Goal: Task Accomplishment & Management: Use online tool/utility

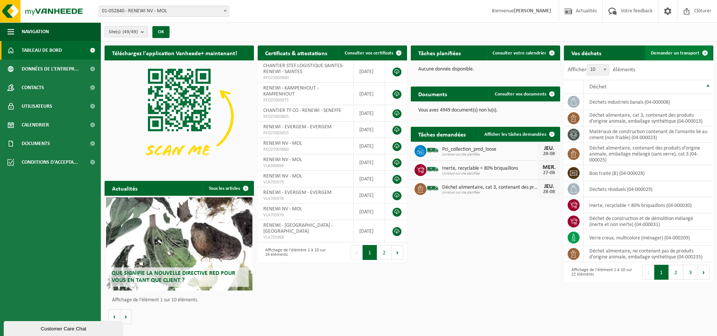
click at [666, 50] on link "Demander un transport" at bounding box center [679, 53] width 68 height 15
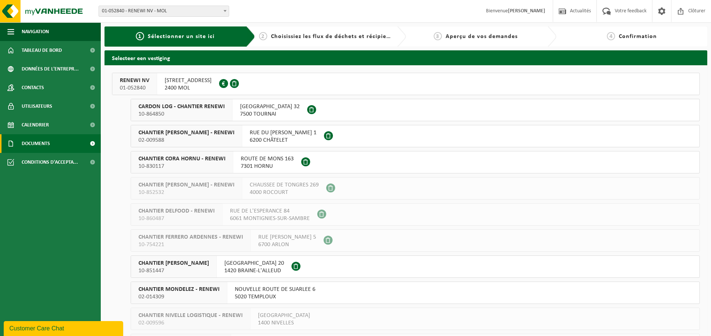
click at [50, 143] on span "Documents" at bounding box center [36, 143] width 28 height 19
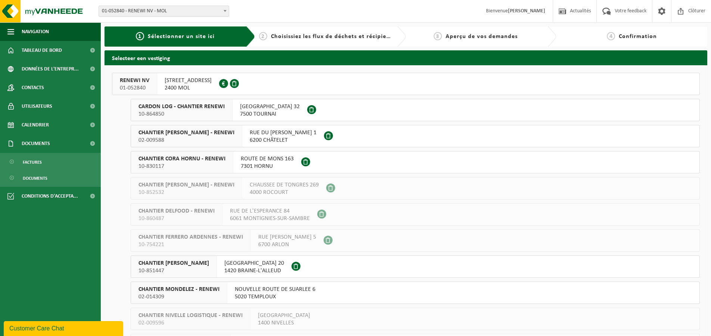
click at [180, 112] on span "10-864850" at bounding box center [181, 113] width 86 height 7
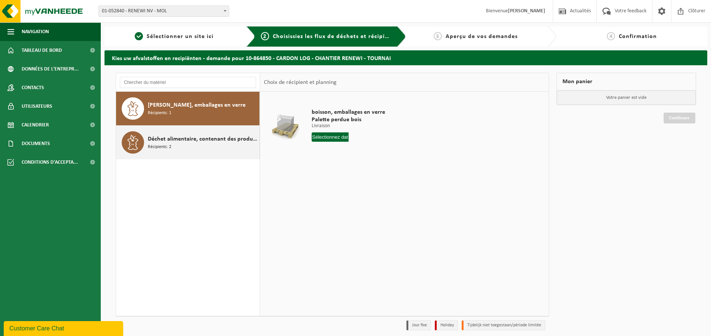
click at [193, 147] on div "Déchet alimentaire, contenant des produits d'origine animale, emballage mélangé…" at bounding box center [203, 142] width 110 height 22
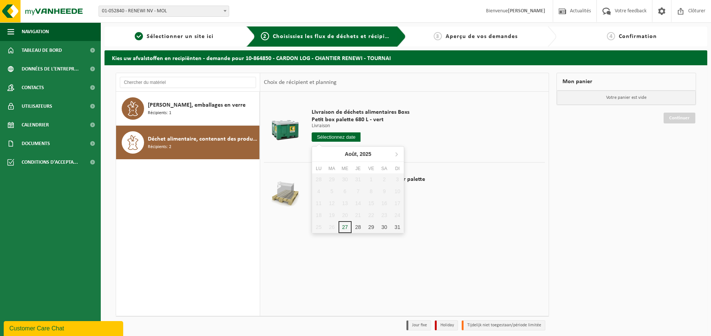
click at [337, 138] on input "text" at bounding box center [336, 136] width 49 height 9
click at [397, 154] on icon at bounding box center [397, 155] width 2 height 4
click at [355, 179] on div "4" at bounding box center [358, 180] width 13 height 12
type input "à partir de 2025-09-04"
type input "2025-09-04"
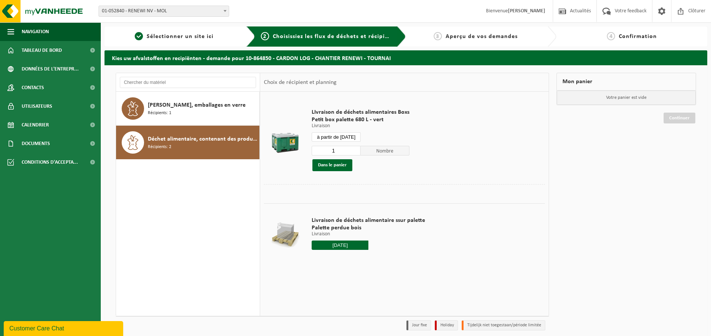
click at [340, 147] on input "1" at bounding box center [336, 151] width 49 height 10
type input "5"
click at [339, 166] on button "Dans le panier" at bounding box center [332, 165] width 40 height 12
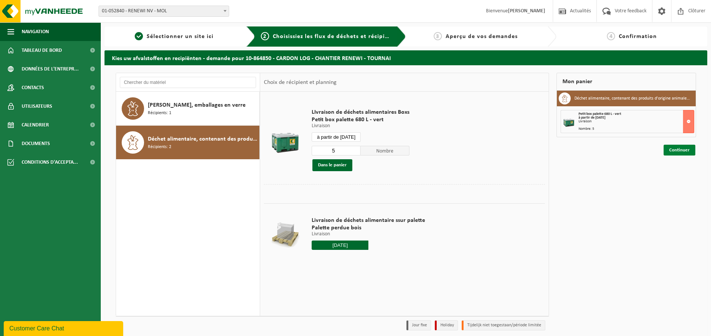
click at [684, 152] on link "Continuer" at bounding box center [680, 150] width 32 height 11
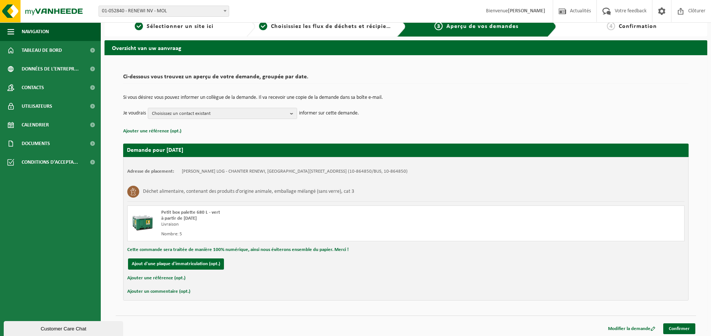
scroll to position [12, 0]
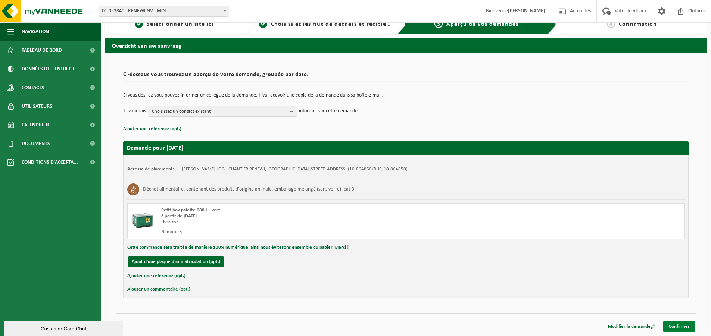
click at [682, 325] on link "Confirmer" at bounding box center [679, 326] width 32 height 11
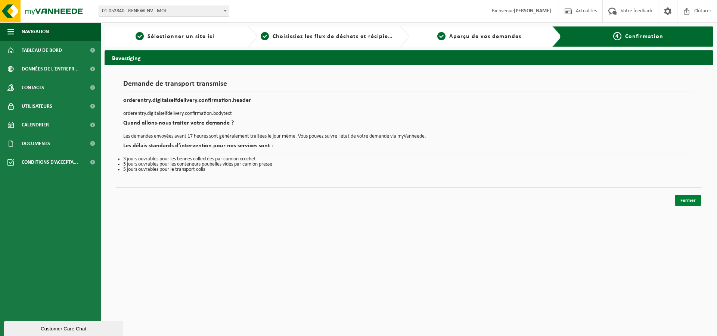
click at [689, 201] on link "Fermer" at bounding box center [687, 200] width 26 height 11
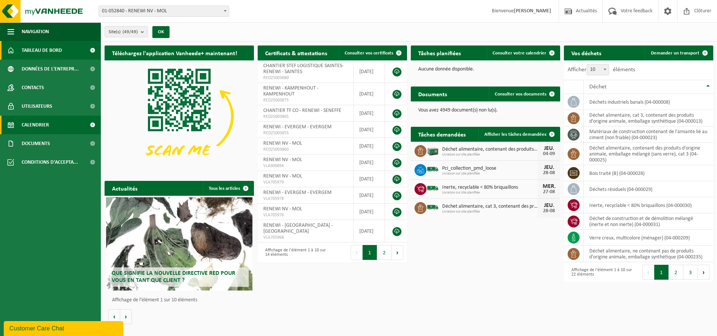
click at [41, 127] on span "Calendrier" at bounding box center [35, 125] width 27 height 19
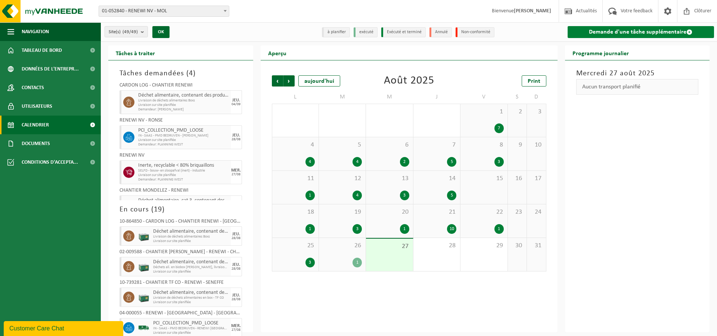
click at [638, 34] on link "Demande d'une tâche supplémentaire" at bounding box center [640, 32] width 147 height 12
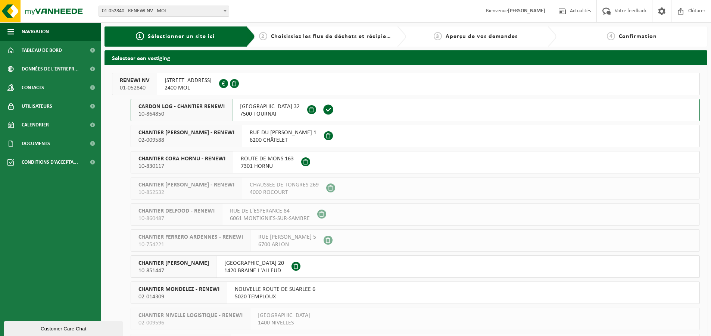
click at [205, 134] on span "CHANTIER CORA CHATELINEAU - RENEWI" at bounding box center [186, 132] width 96 height 7
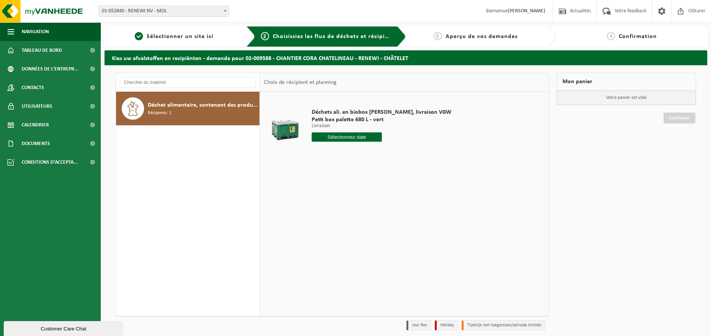
click at [347, 135] on input "text" at bounding box center [347, 136] width 70 height 9
click at [396, 153] on icon at bounding box center [397, 155] width 2 height 4
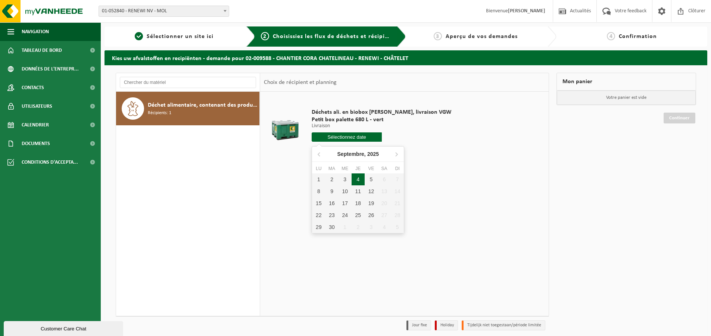
click at [358, 180] on div "4" at bounding box center [358, 180] width 13 height 12
type input "à partir de [DATE]"
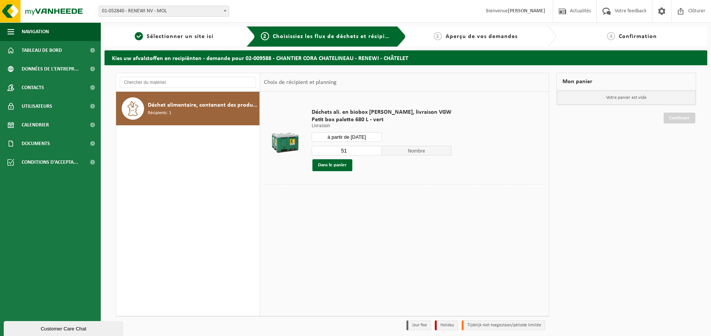
click at [350, 151] on input "51" at bounding box center [347, 151] width 70 height 10
type input "5"
type input "24"
click at [339, 164] on button "Dans le panier" at bounding box center [332, 165] width 40 height 12
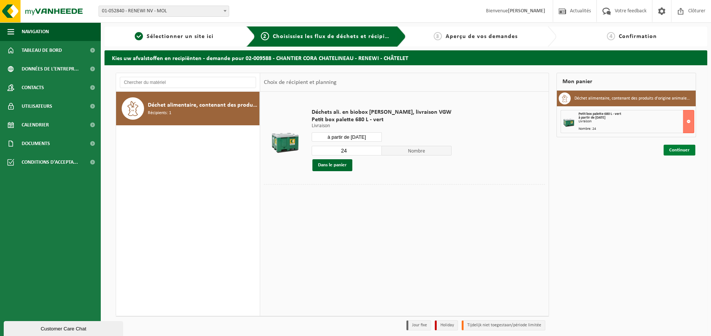
click at [672, 149] on link "Continuer" at bounding box center [680, 150] width 32 height 11
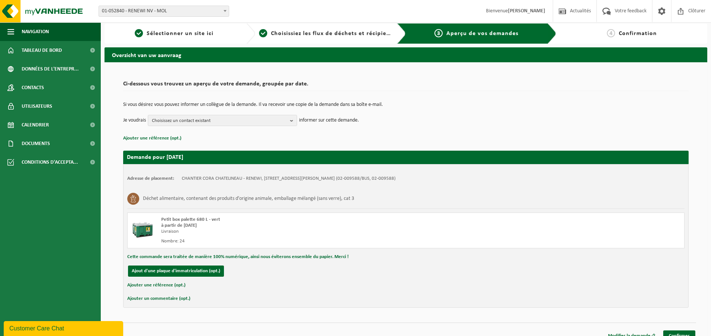
scroll to position [12, 0]
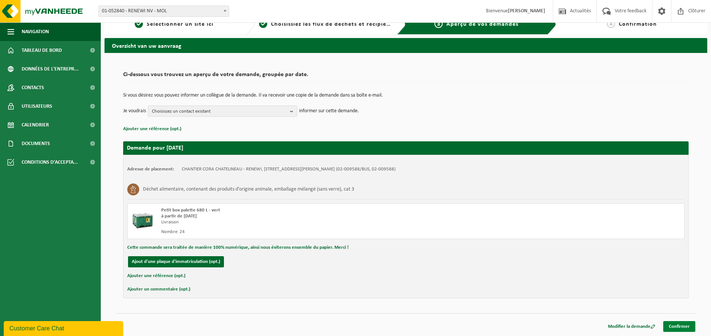
click at [682, 324] on link "Confirmer" at bounding box center [679, 326] width 32 height 11
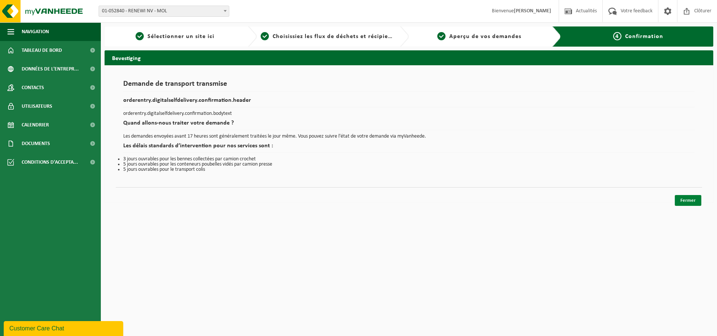
click at [689, 195] on link "Fermer" at bounding box center [687, 200] width 26 height 11
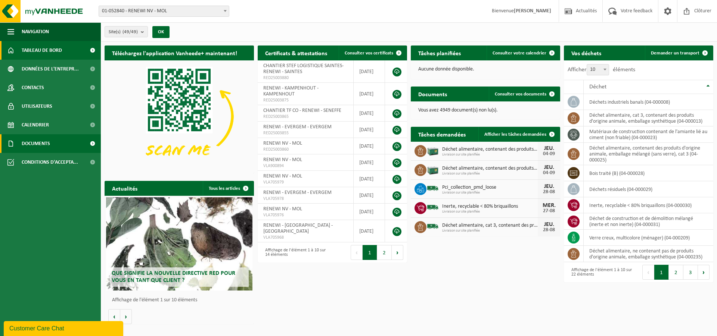
click at [34, 148] on span "Documents" at bounding box center [36, 143] width 28 height 19
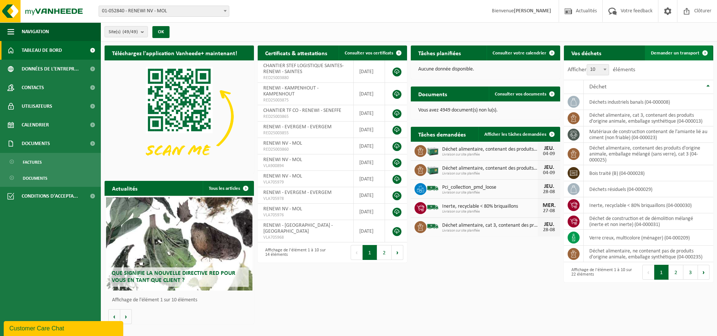
click at [679, 57] on link "Demander un transport" at bounding box center [679, 53] width 68 height 15
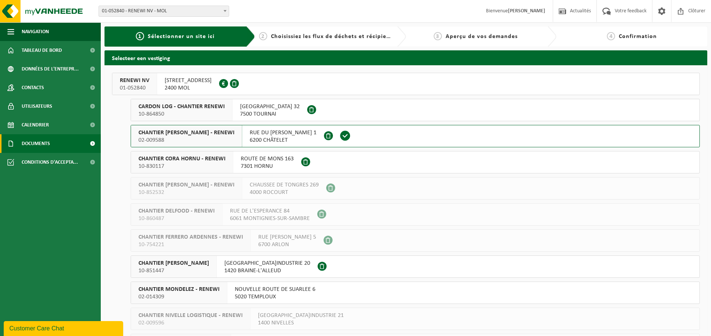
click at [48, 139] on span "Documents" at bounding box center [36, 143] width 28 height 19
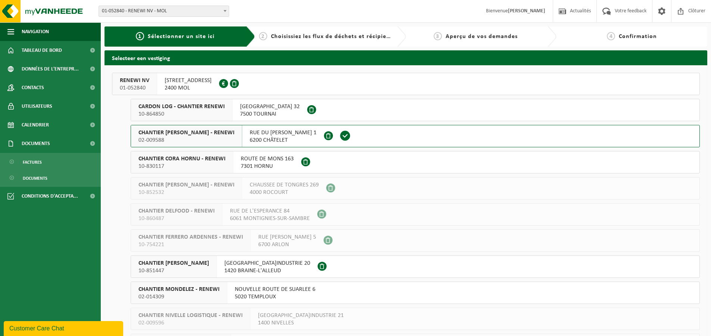
click at [201, 163] on span "10-830117" at bounding box center [181, 166] width 87 height 7
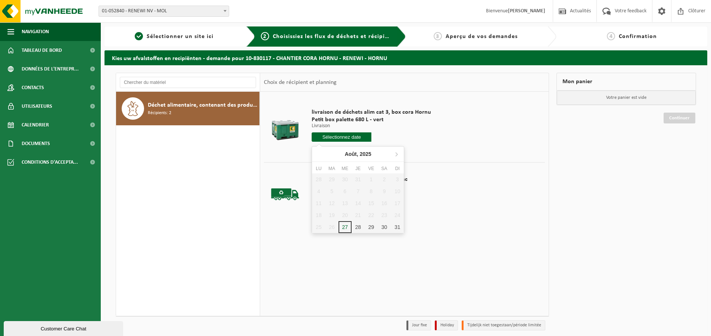
click at [340, 140] on input "text" at bounding box center [342, 136] width 60 height 9
click at [394, 153] on icon at bounding box center [396, 154] width 12 height 12
click at [358, 178] on div "4" at bounding box center [358, 180] width 13 height 12
type input "à partir de [DATE]"
type input "2025-09-04"
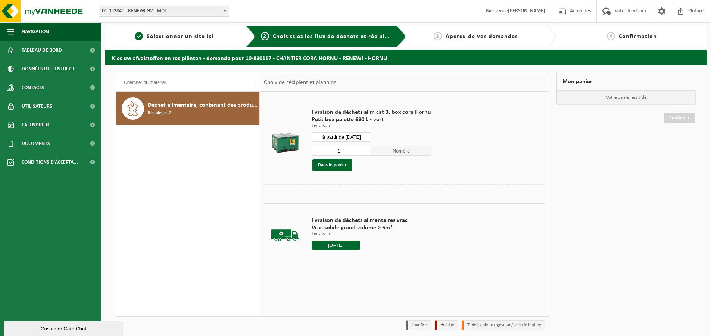
click at [345, 153] on input "1" at bounding box center [342, 151] width 60 height 10
type input "20"
click at [329, 166] on button "Dans le panier" at bounding box center [332, 165] width 40 height 12
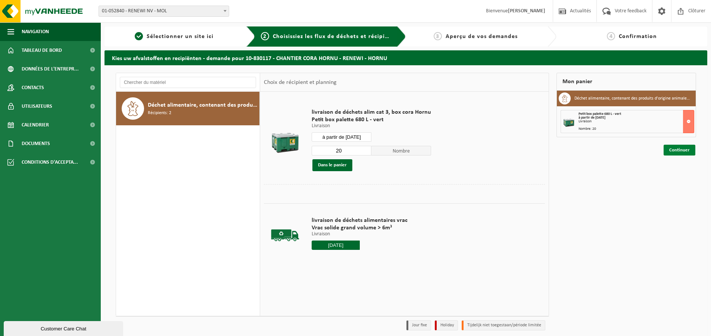
click at [664, 148] on link "Continuer" at bounding box center [680, 150] width 32 height 11
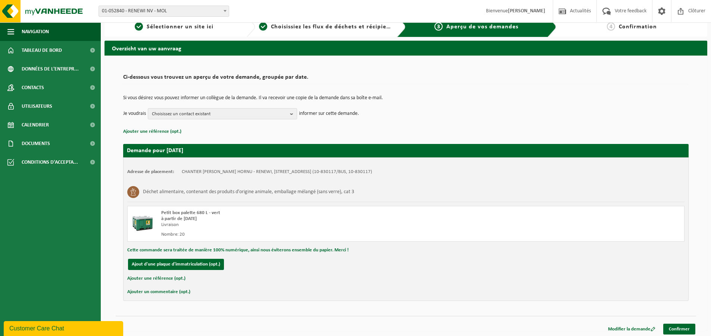
scroll to position [12, 0]
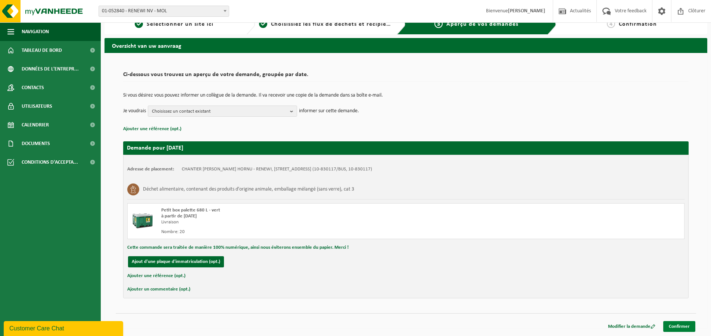
click at [686, 322] on link "Confirmer" at bounding box center [679, 326] width 32 height 11
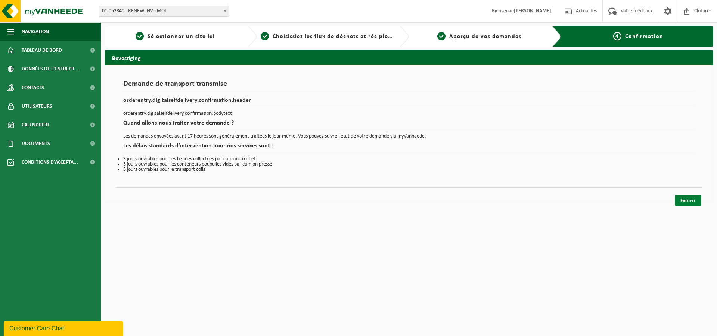
click at [683, 198] on link "Fermer" at bounding box center [687, 200] width 26 height 11
